Goal: Task Accomplishment & Management: Use online tool/utility

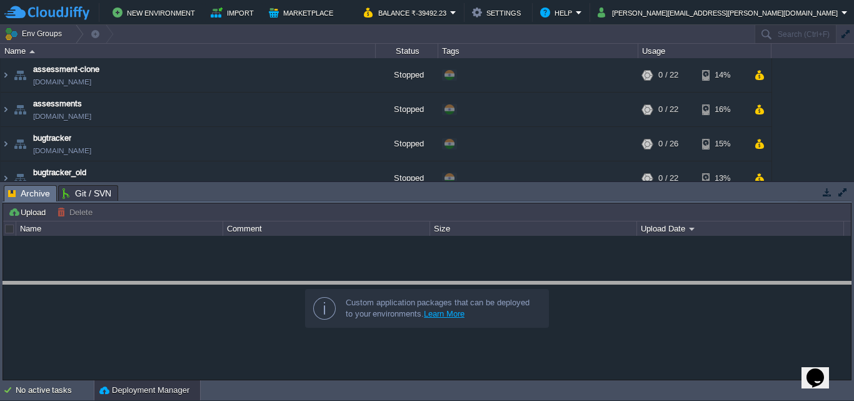
drag, startPoint x: 779, startPoint y: 185, endPoint x: 764, endPoint y: 281, distance: 97.4
click at [764, 281] on body "New Environment Import Marketplace Bonus ₹0.00 Upgrade Account Balance ₹-39492.…" at bounding box center [427, 200] width 854 height 401
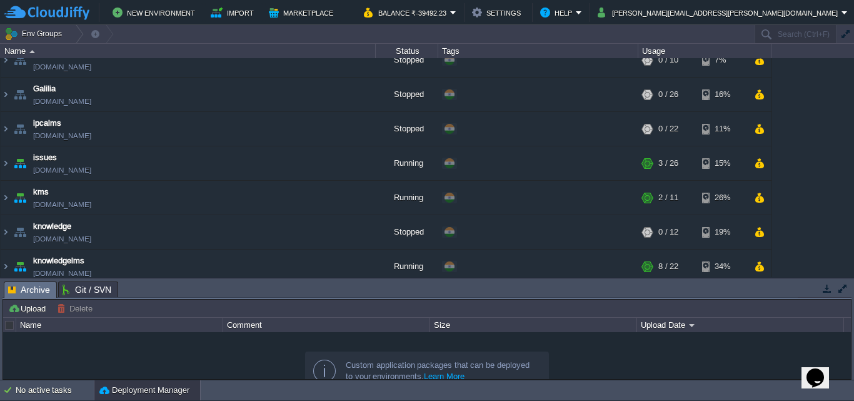
scroll to position [750, 0]
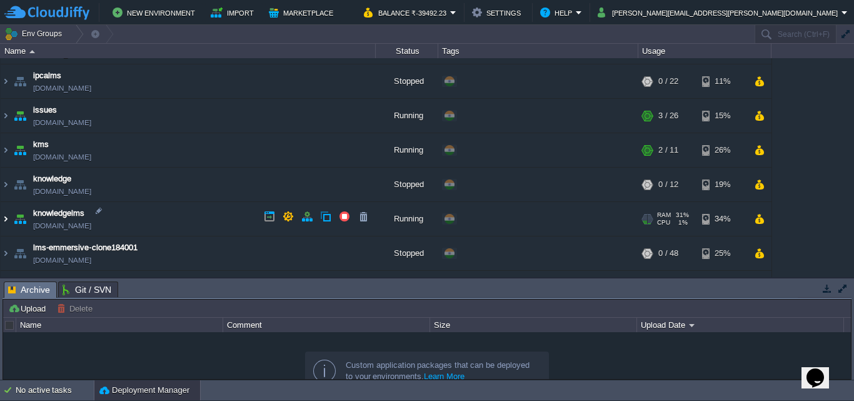
click at [6, 214] on img at bounding box center [6, 219] width 10 height 34
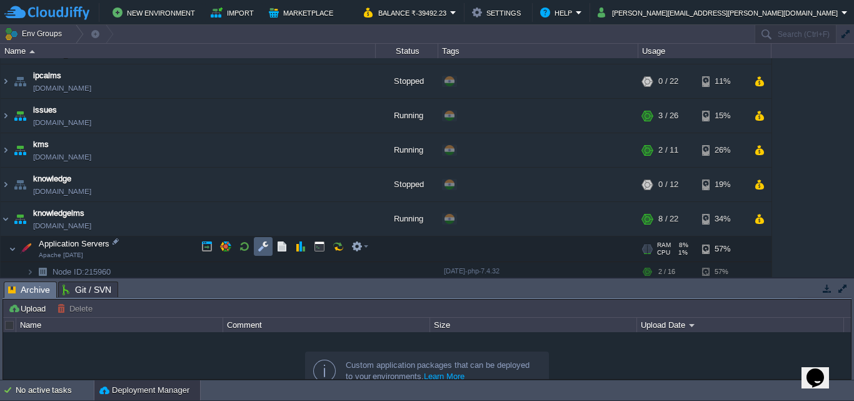
click at [266, 244] on button "button" at bounding box center [263, 246] width 11 height 11
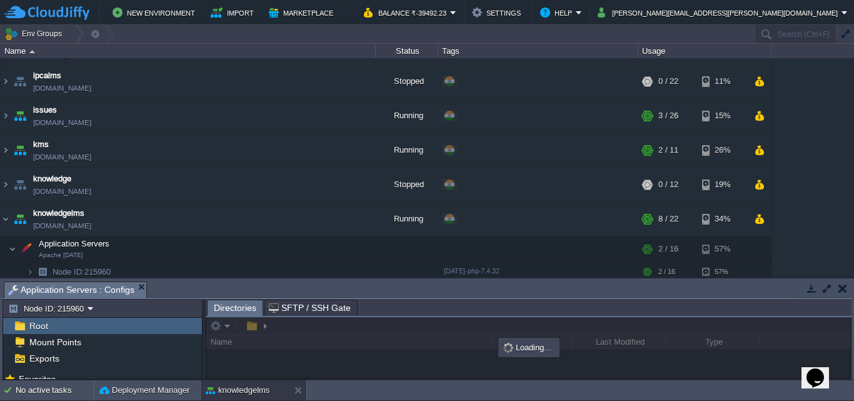
click at [822, 286] on button "button" at bounding box center [826, 288] width 11 height 11
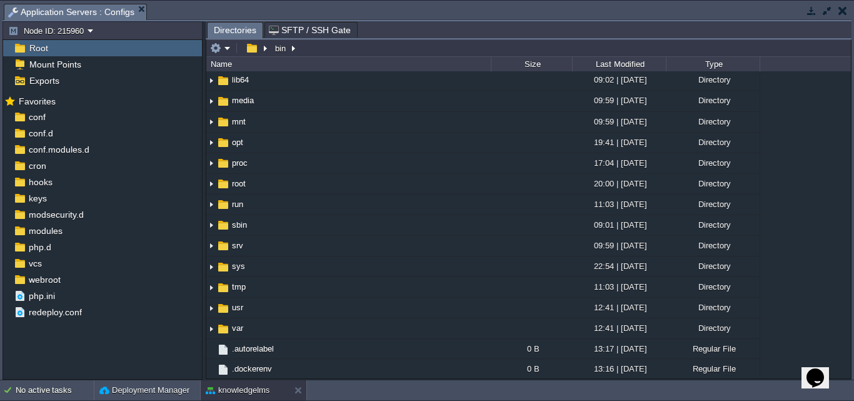
scroll to position [250, 0]
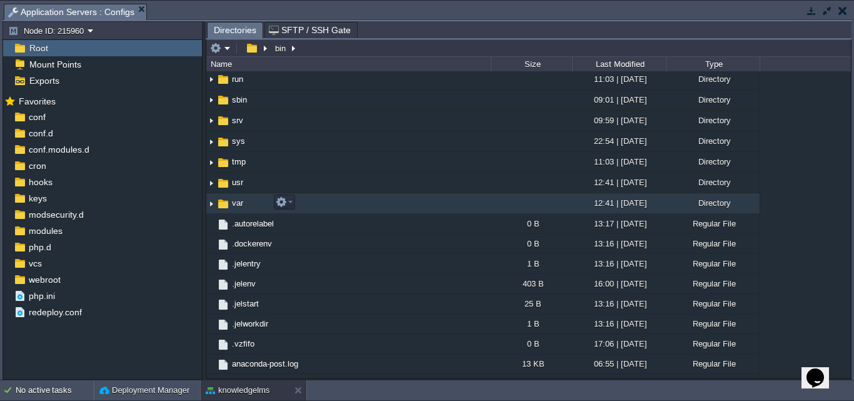
click at [236, 203] on span "var" at bounding box center [237, 203] width 15 height 11
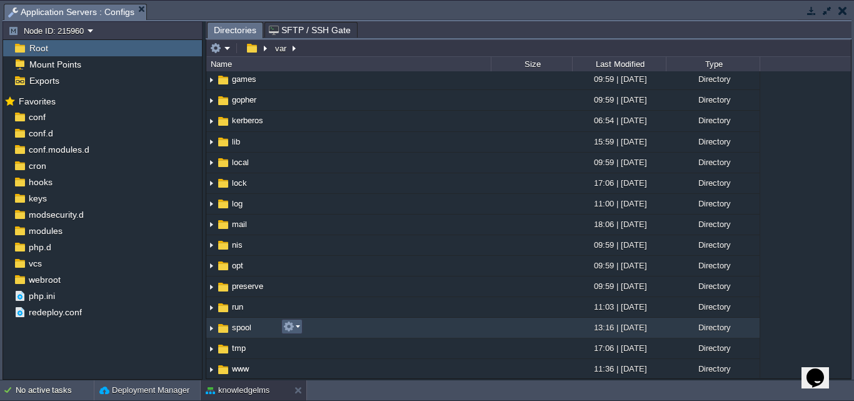
scroll to position [166, 0]
click at [237, 328] on span "www" at bounding box center [240, 327] width 21 height 11
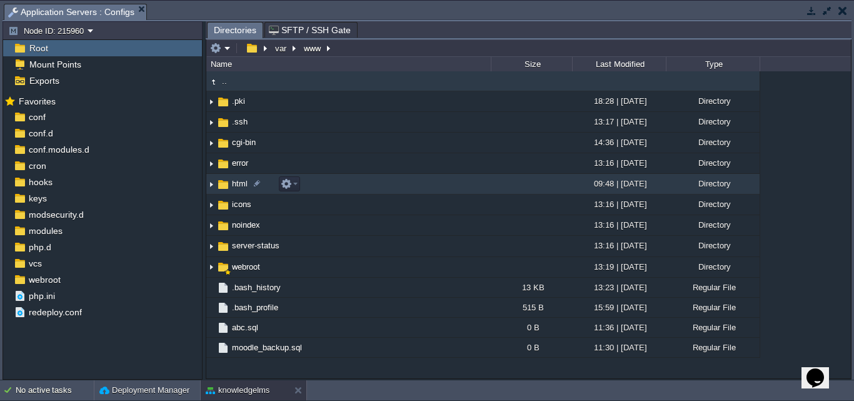
click at [238, 187] on span "html" at bounding box center [239, 183] width 19 height 11
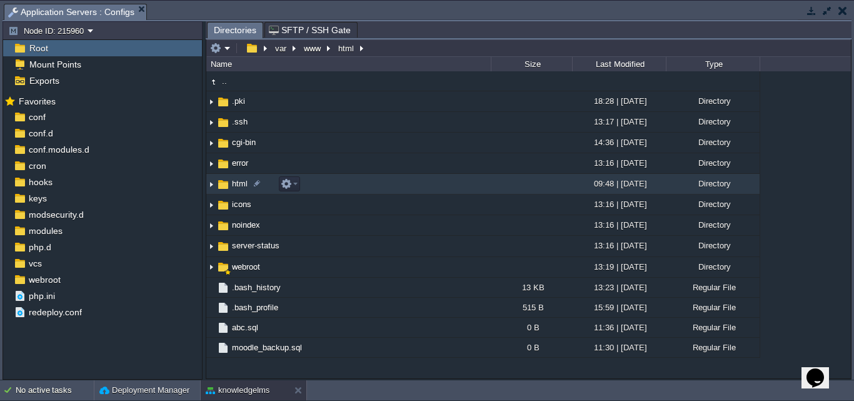
click at [238, 187] on span "html" at bounding box center [239, 183] width 19 height 11
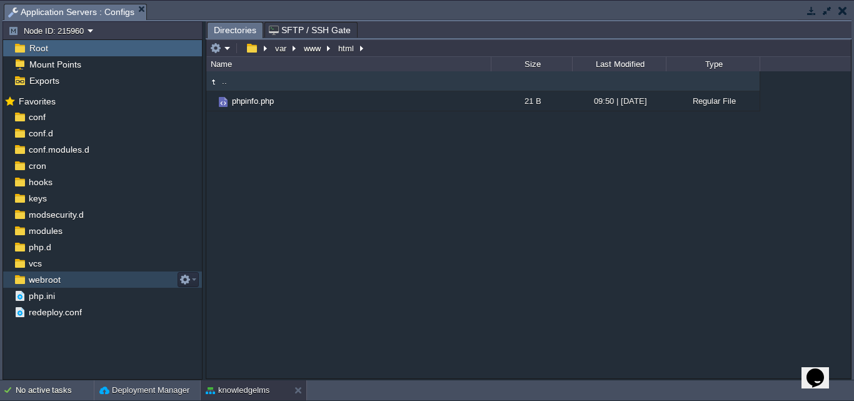
click at [33, 281] on span "webroot" at bounding box center [44, 279] width 36 height 11
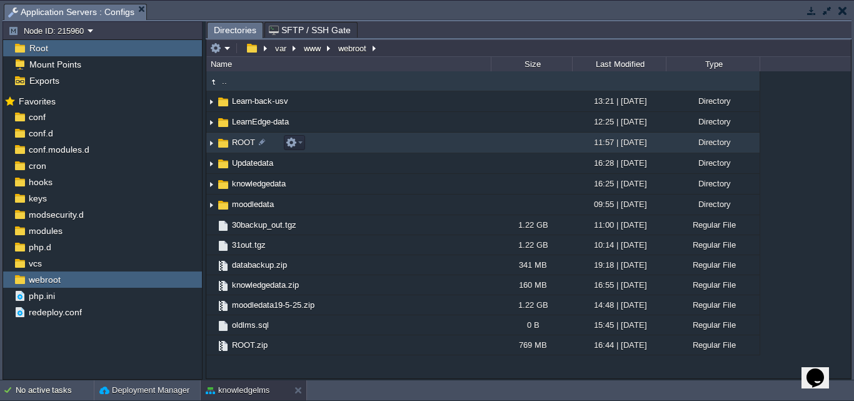
click at [244, 143] on span "ROOT" at bounding box center [243, 142] width 27 height 11
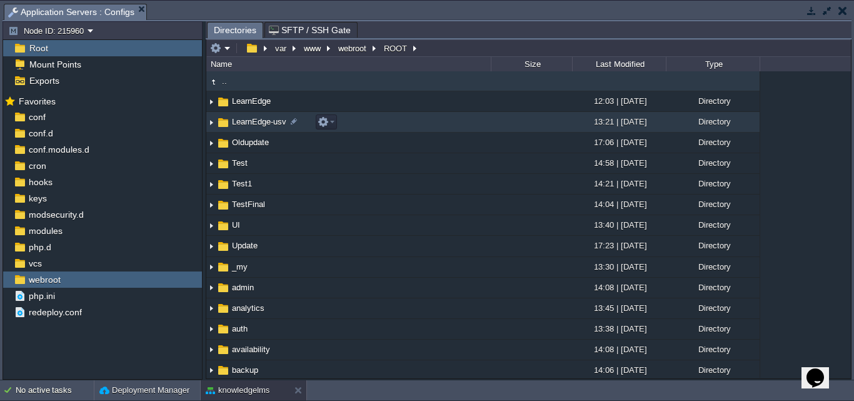
click at [264, 124] on span "LearnEdge-usv" at bounding box center [259, 121] width 58 height 11
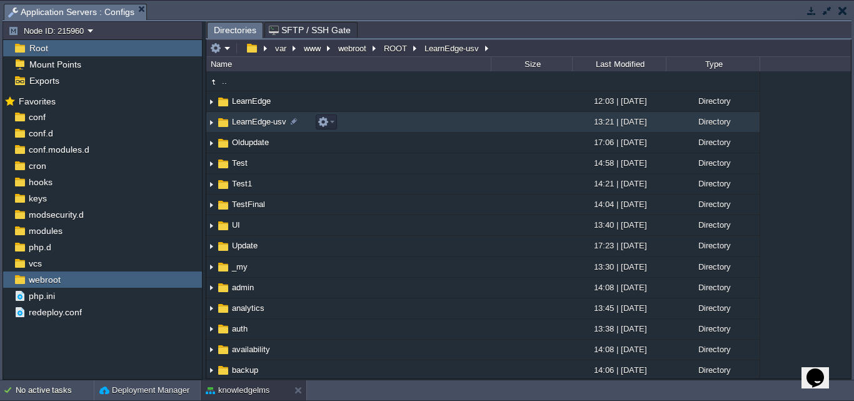
click at [264, 124] on span "LearnEdge-usv" at bounding box center [259, 121] width 58 height 11
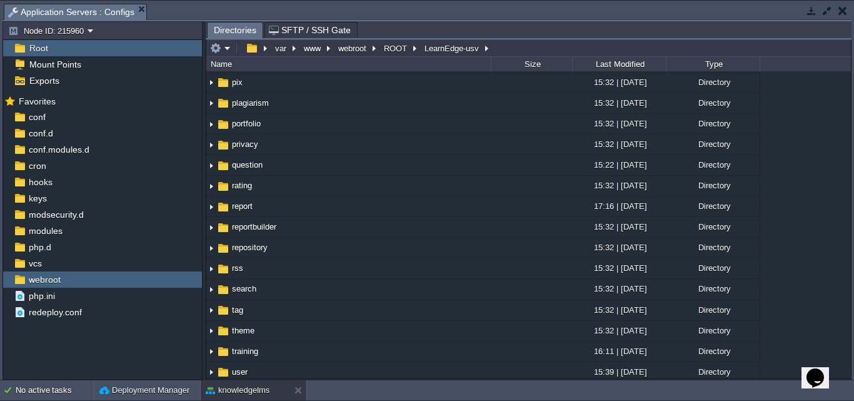
scroll to position [1063, 0]
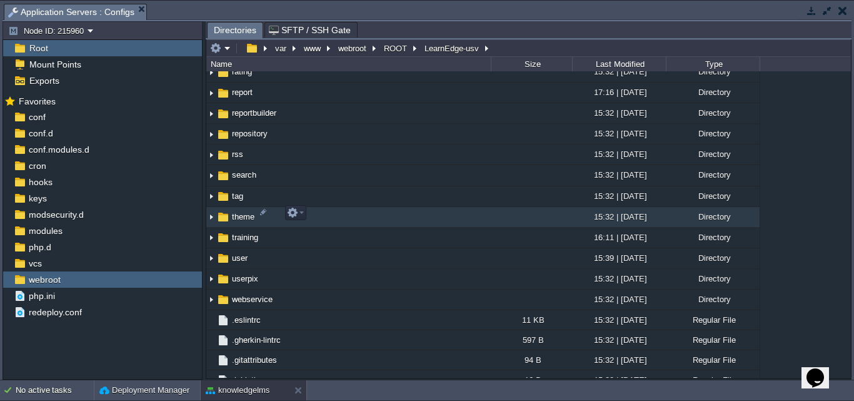
click at [236, 213] on span "theme" at bounding box center [243, 216] width 26 height 11
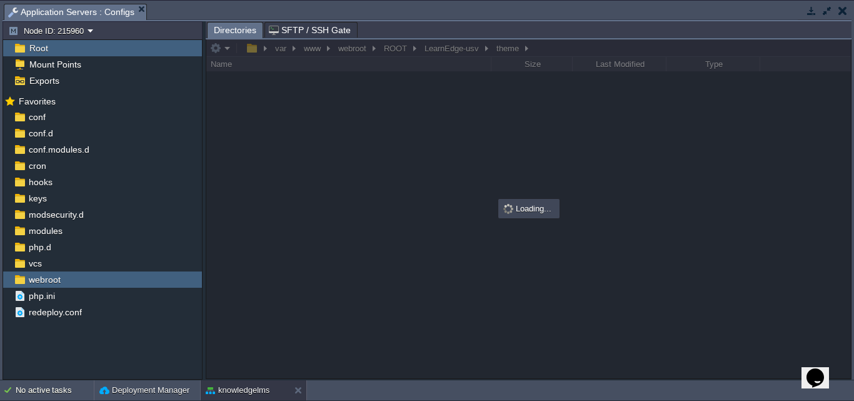
scroll to position [0, 0]
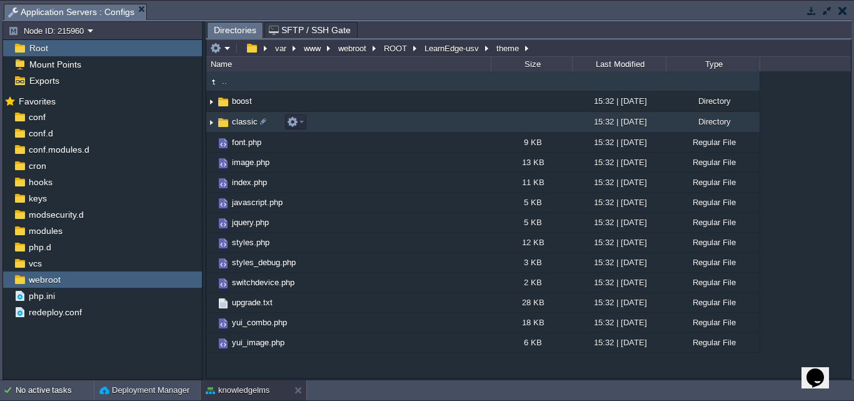
click at [239, 121] on span "classic" at bounding box center [244, 121] width 29 height 11
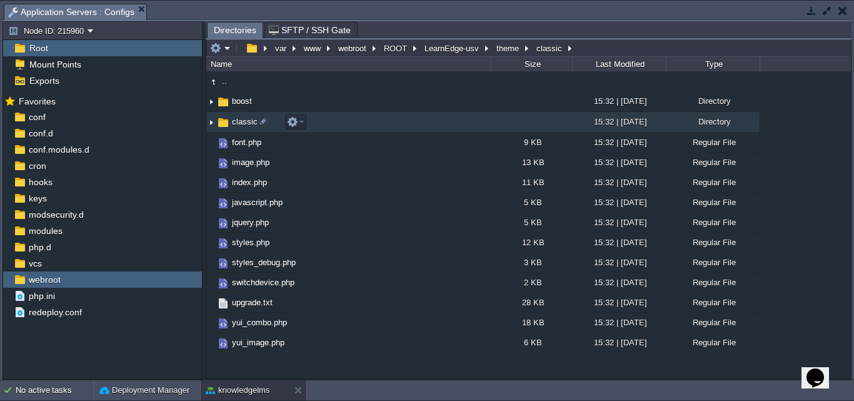
click at [239, 121] on span "classic" at bounding box center [244, 121] width 29 height 11
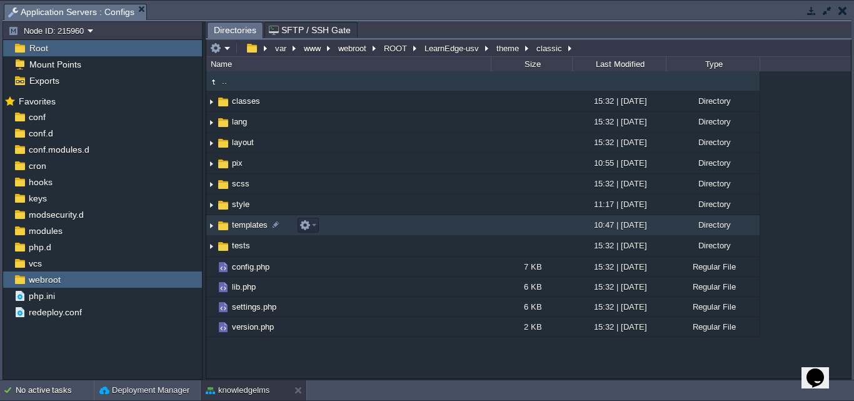
click at [208, 223] on img at bounding box center [211, 225] width 10 height 19
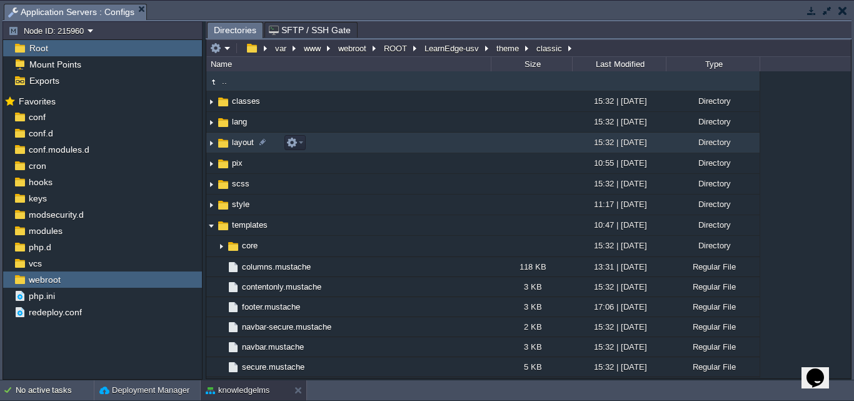
click at [214, 147] on img at bounding box center [211, 142] width 10 height 19
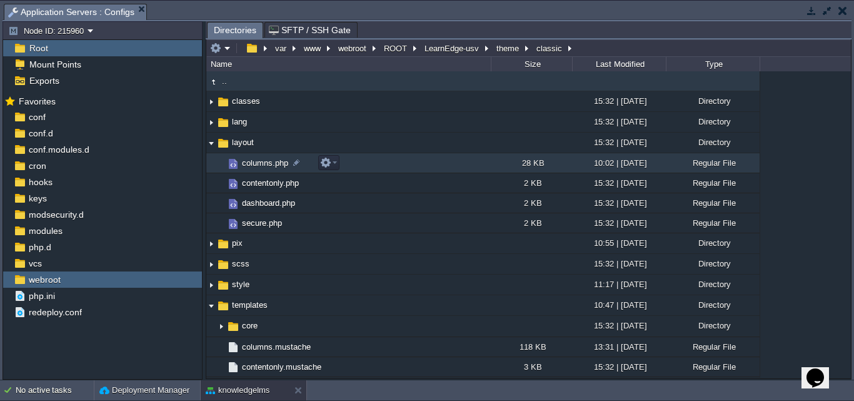
click at [251, 166] on span "columns.php" at bounding box center [265, 163] width 50 height 11
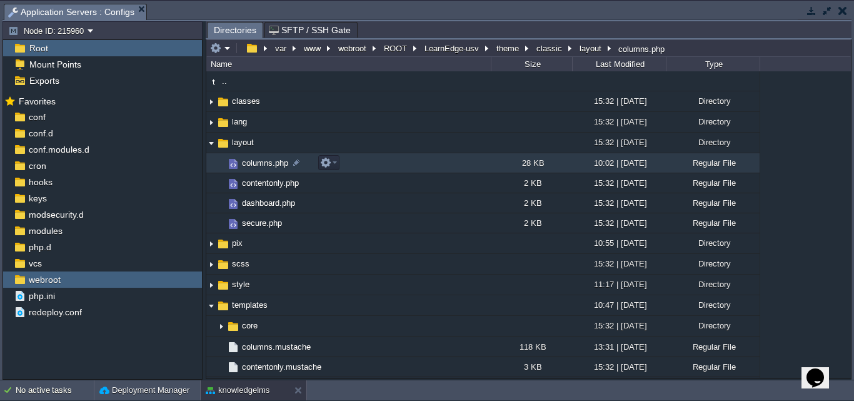
click at [251, 166] on span "columns.php" at bounding box center [265, 163] width 50 height 11
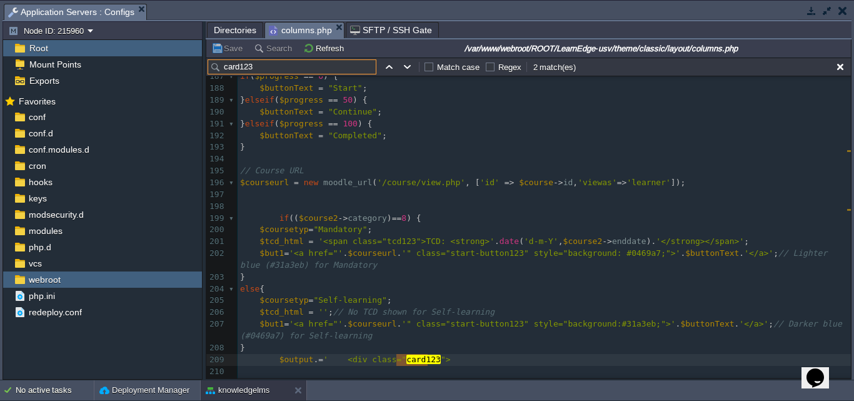
scroll to position [2261, 0]
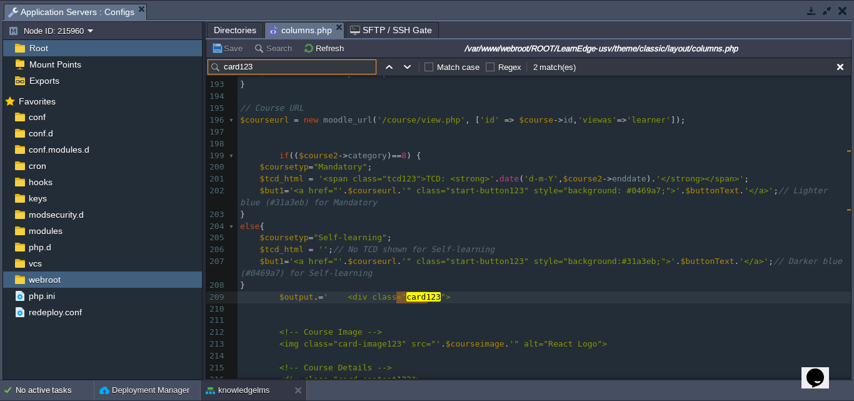
type input "card123"
type textarea "card123"
click at [433, 299] on div "x 'isgamifi ca tionadmin' => ( strpos ( $bodyattributes , "gamifi ca tion-admin…" at bounding box center [544, 191] width 613 height 601
type textarea "style="width:auto""
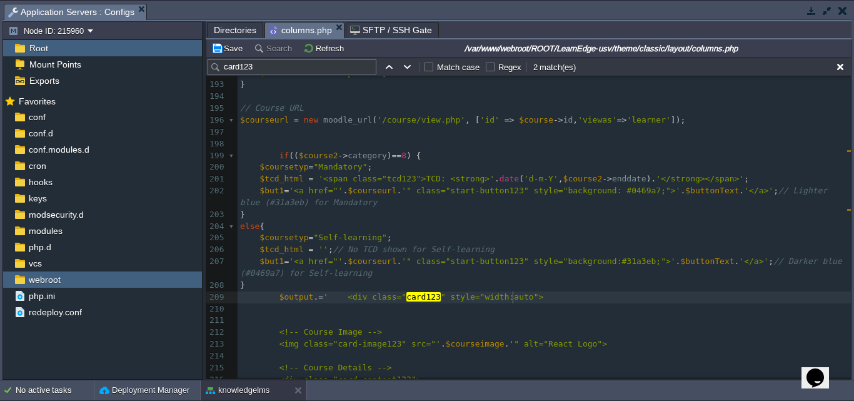
click at [513, 296] on div "xxxxxxxxxx 'isgamifi ca tionadmin' => ( strpos ( $bodyattributes , "gamifi ca t…" at bounding box center [544, 191] width 613 height 601
type textarea ";"
click at [505, 321] on pre "​" at bounding box center [544, 320] width 613 height 12
click at [226, 48] on button "Save" at bounding box center [228, 48] width 35 height 11
